Goal: Information Seeking & Learning: Learn about a topic

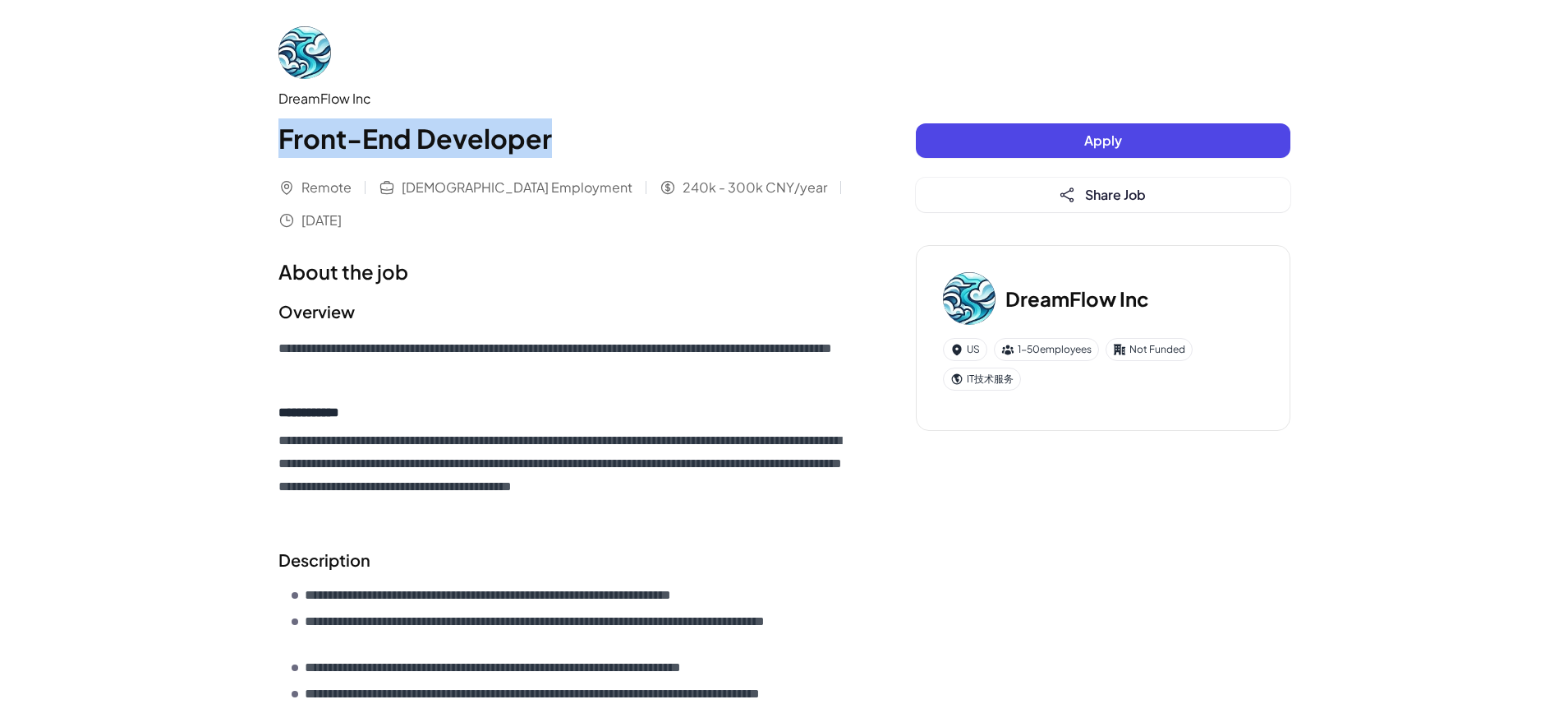
drag, startPoint x: 279, startPoint y: 142, endPoint x: 566, endPoint y: 142, distance: 287.0
click at [566, 142] on h1 "Front-End Developer" at bounding box center [564, 138] width 571 height 40
click at [331, 190] on span "Remote" at bounding box center [326, 187] width 50 height 20
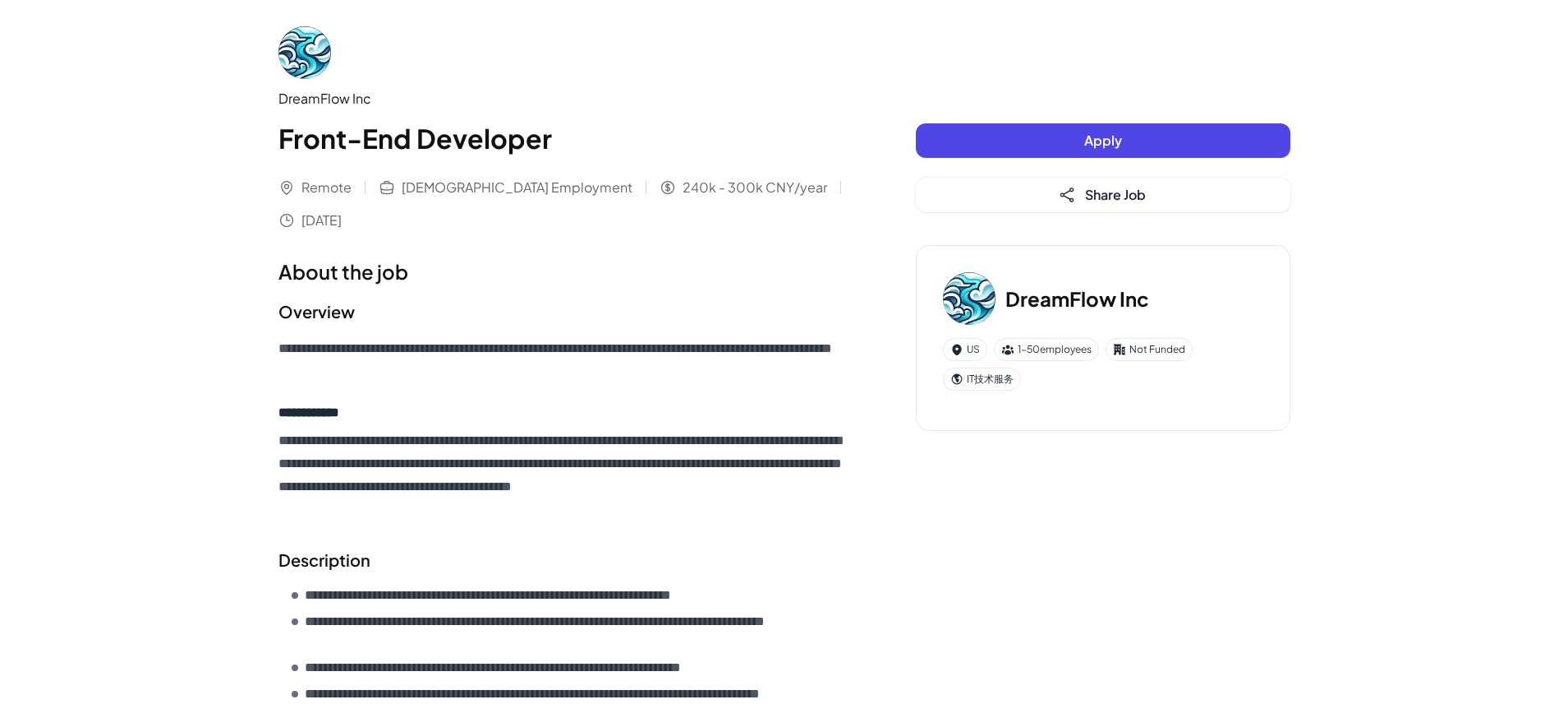
click at [489, 187] on span "[DEMOGRAPHIC_DATA] Employment" at bounding box center [517, 187] width 231 height 20
drag, startPoint x: 592, startPoint y: 190, endPoint x: 666, endPoint y: 190, distance: 74.0
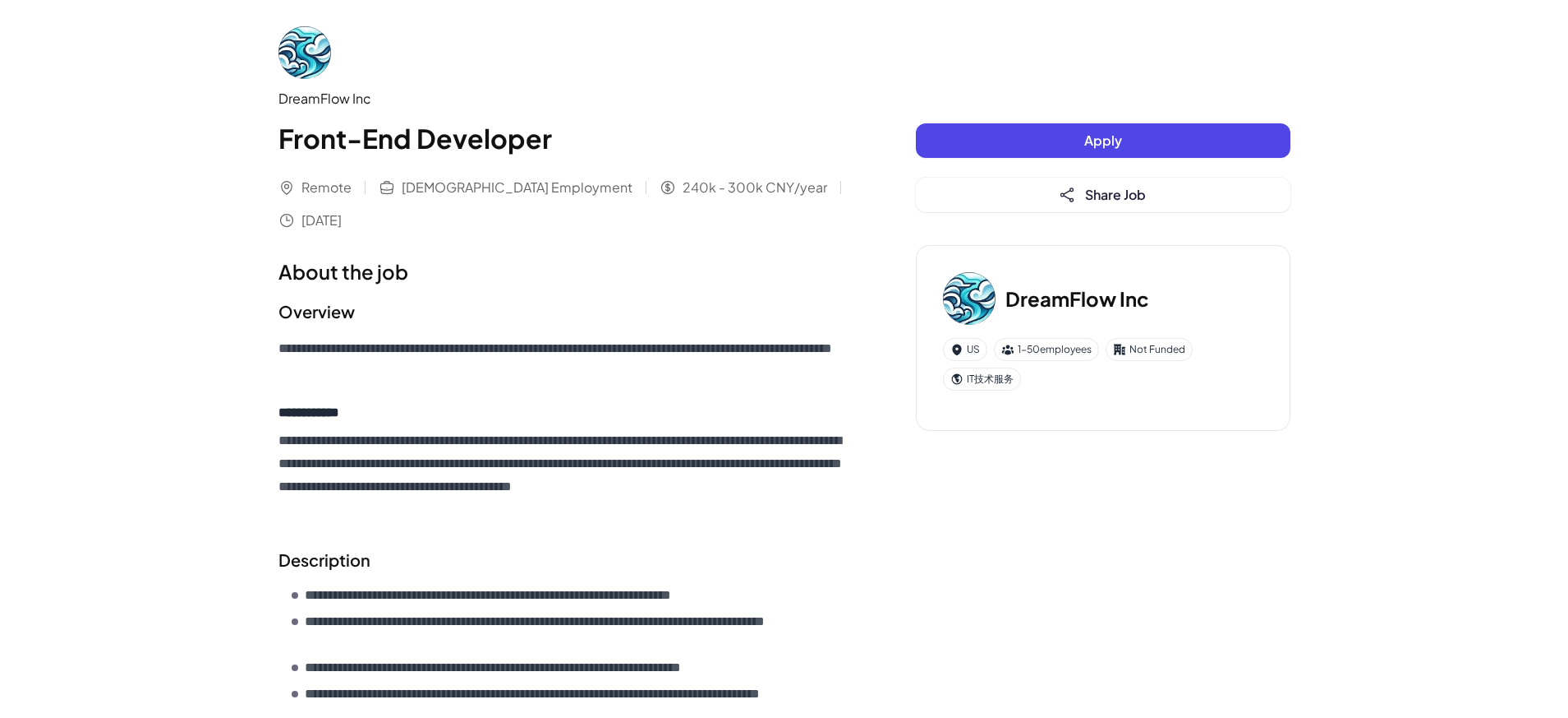
click at [683, 190] on span "240k - 300k CNY/year" at bounding box center [754, 187] width 144 height 20
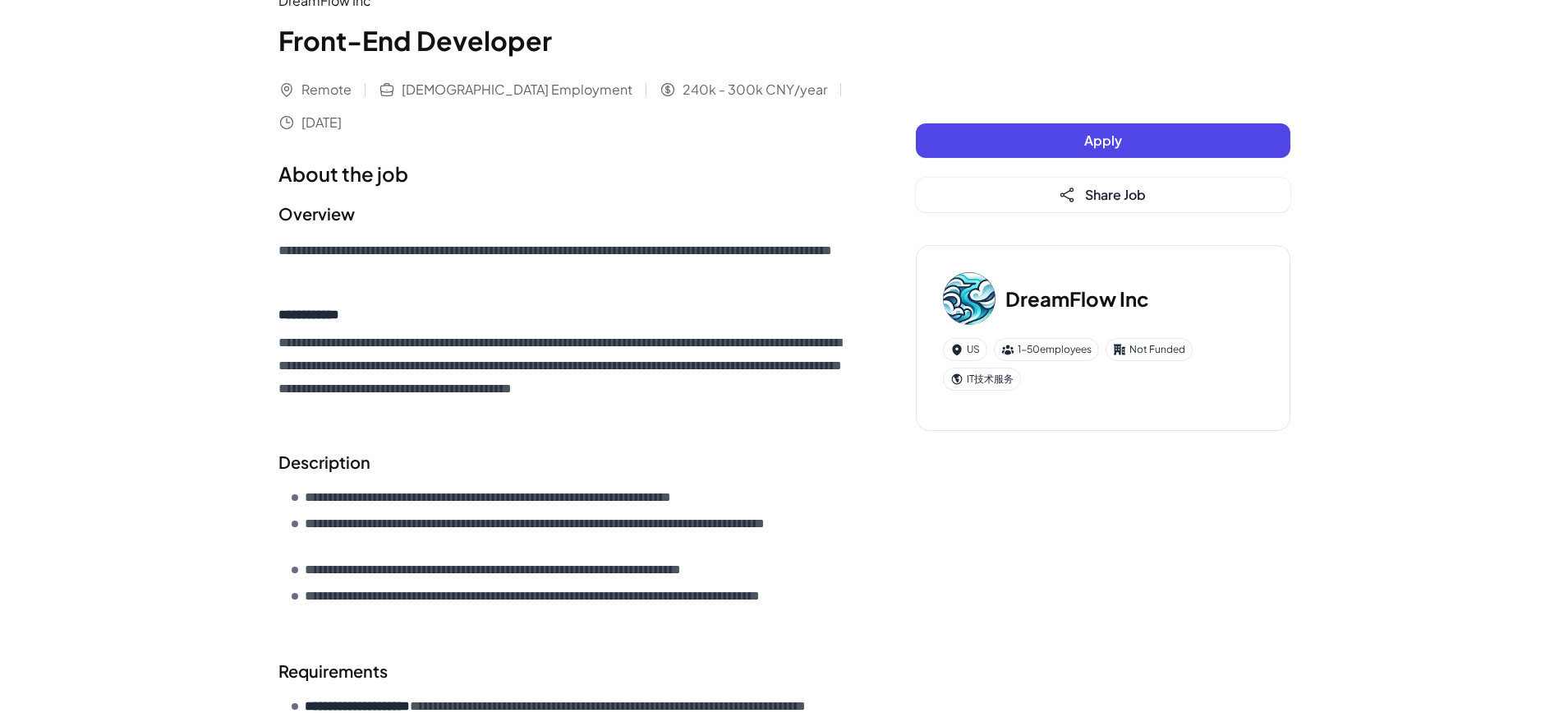
scroll to position [116, 0]
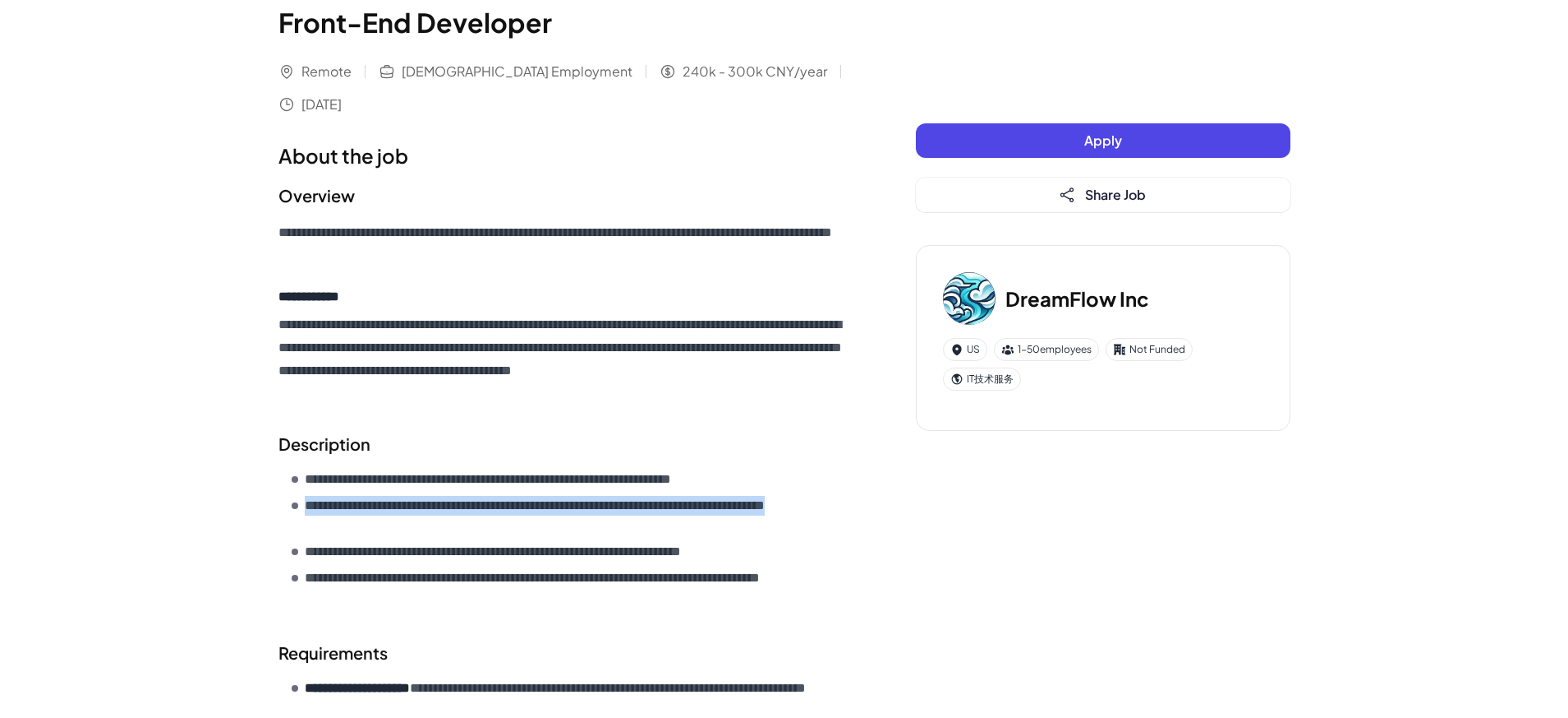
drag, startPoint x: 304, startPoint y: 476, endPoint x: 403, endPoint y: 493, distance: 100.4
click at [403, 495] on li "**********" at bounding box center [570, 515] width 558 height 40
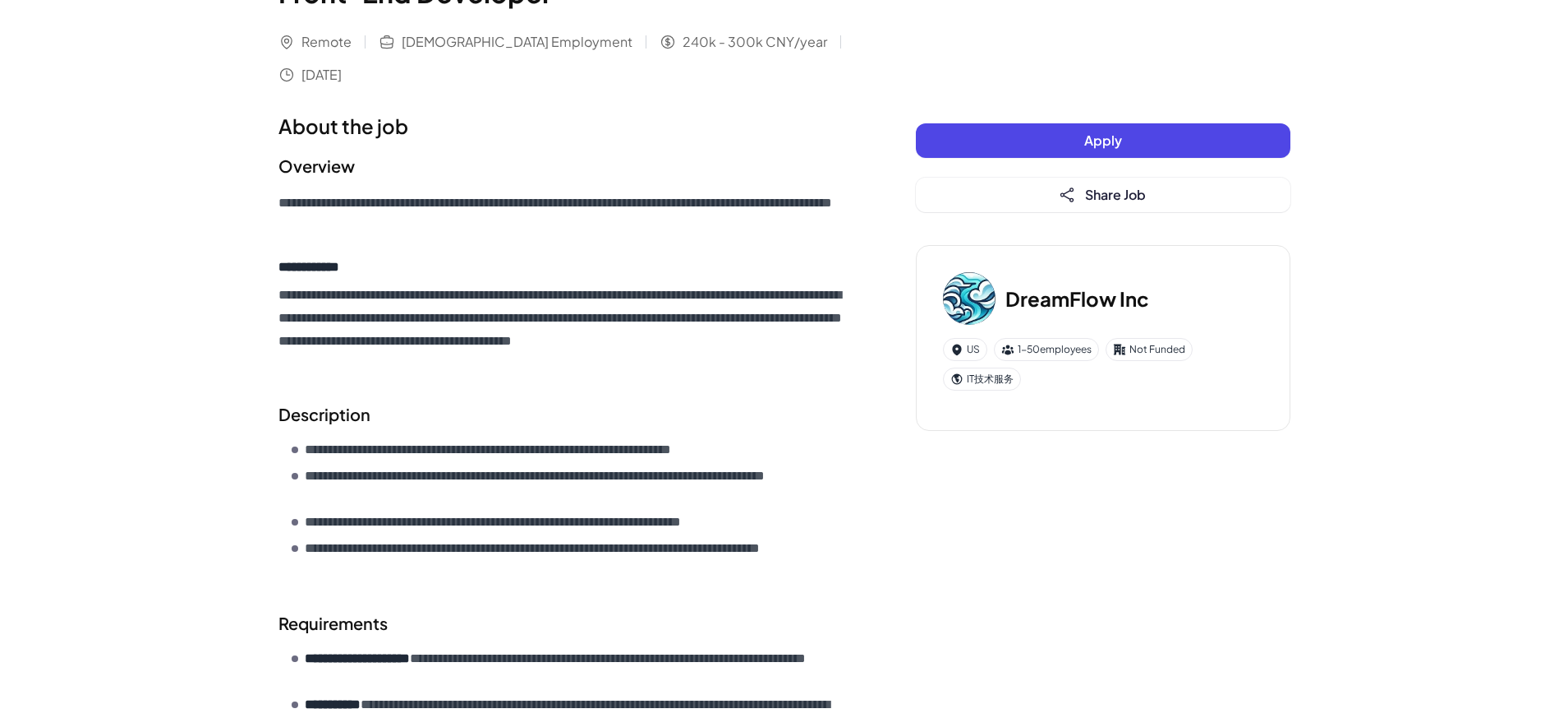
scroll to position [0, 0]
